Goal: Find specific page/section: Find specific page/section

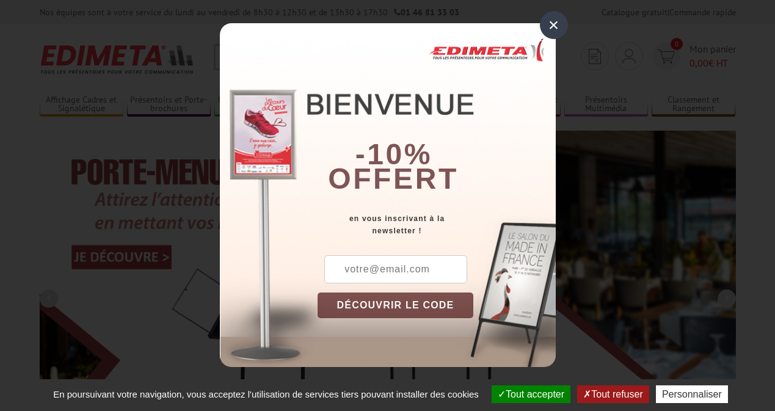
click at [529, 394] on button "Tout accepter" at bounding box center [531, 394] width 79 height 18
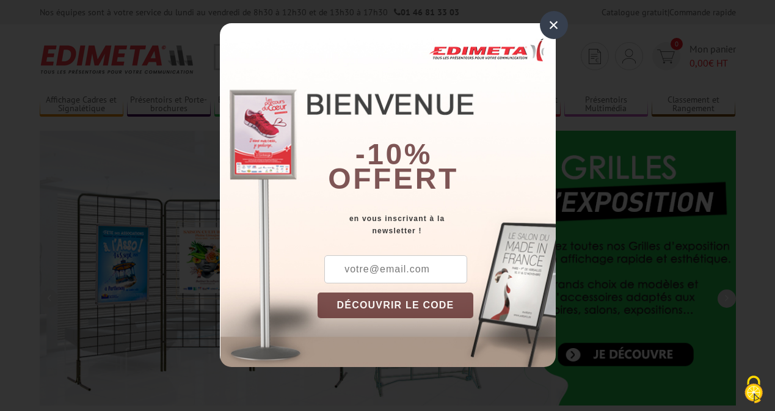
click at [553, 25] on div "×" at bounding box center [554, 25] width 28 height 28
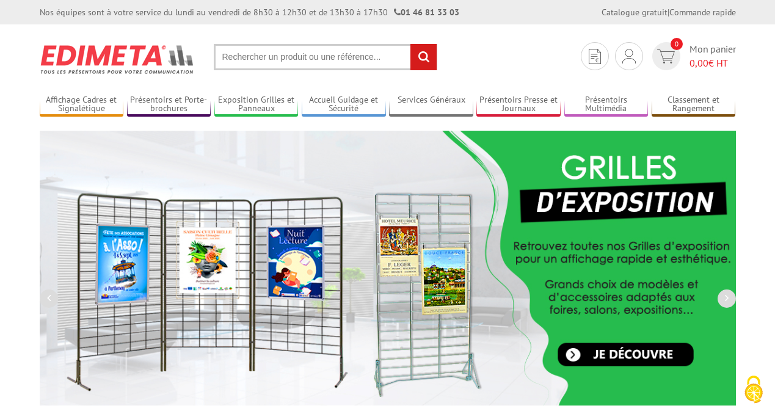
click at [0, 0] on div "Nos équipes sont à votre service du lundi au vendredi de 8h30 à 12h30 et de 13h…" at bounding box center [387, 12] width 775 height 24
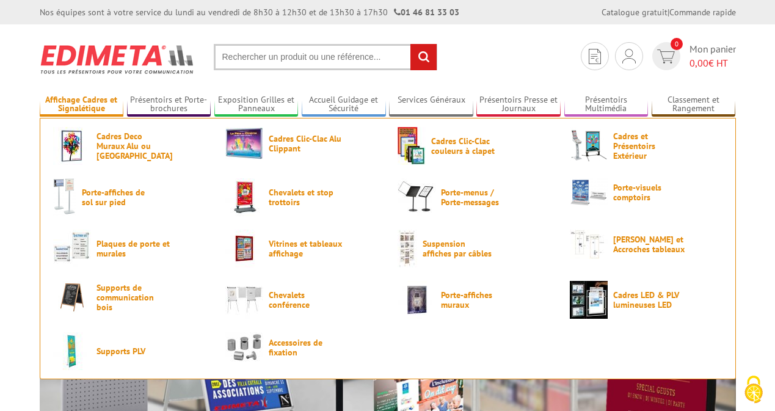
click at [81, 104] on link "Affichage Cadres et Signalétique" at bounding box center [82, 105] width 84 height 20
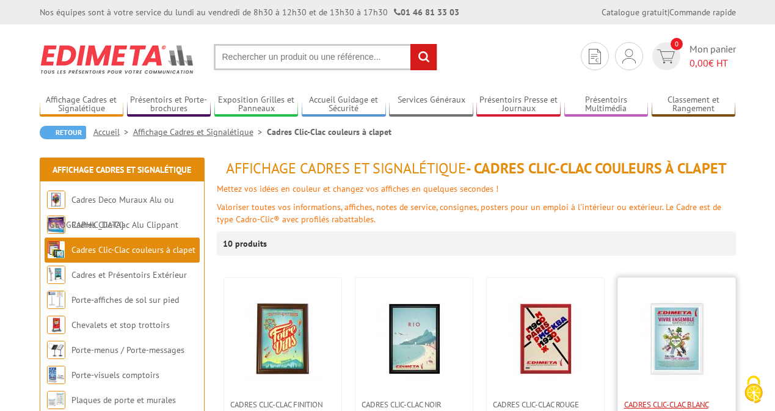
click at [675, 405] on span "Cadres clic-clac blanc affiches tous formats" at bounding box center [676, 409] width 105 height 18
